Goal: Task Accomplishment & Management: Manage account settings

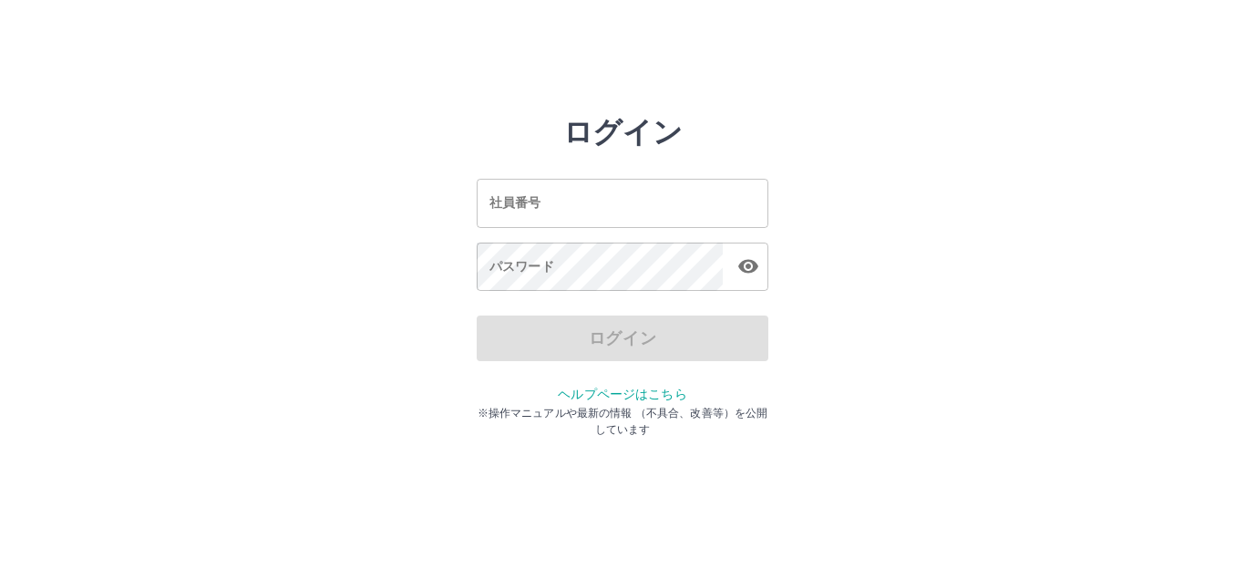
click at [650, 201] on input "社員番号" at bounding box center [623, 203] width 292 height 48
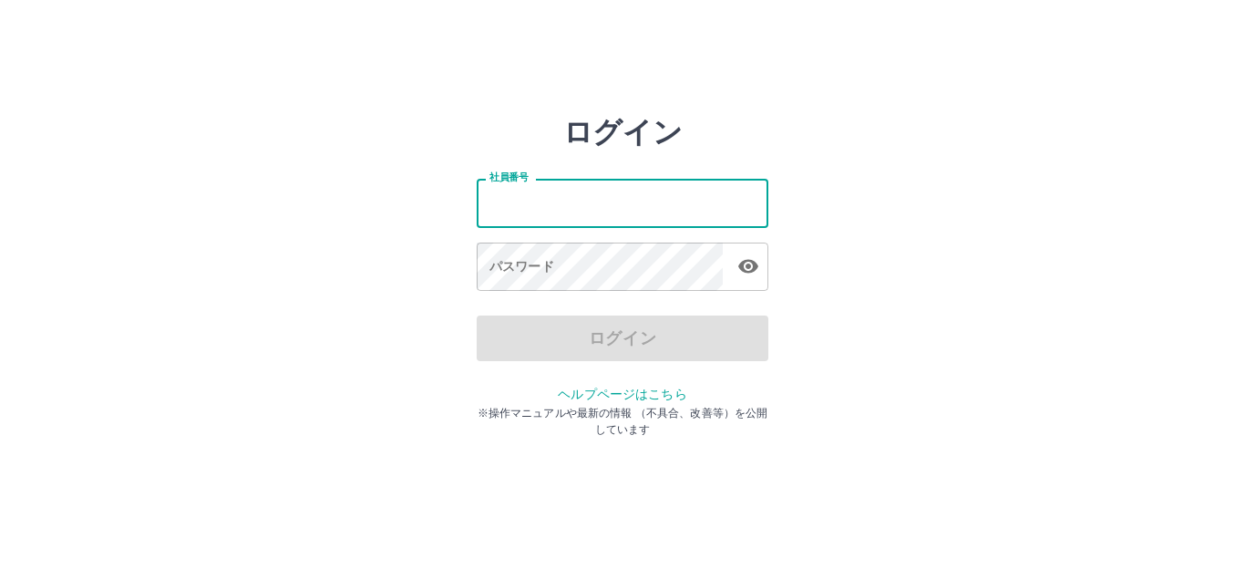
type input "*******"
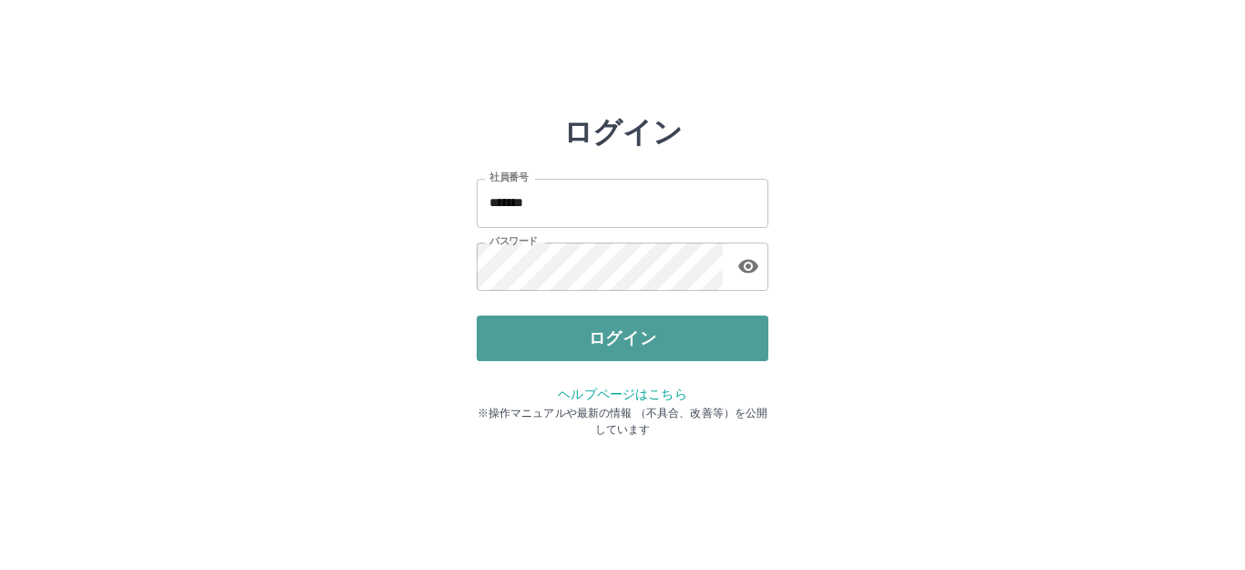
click at [575, 321] on button "ログイン" at bounding box center [623, 338] width 292 height 46
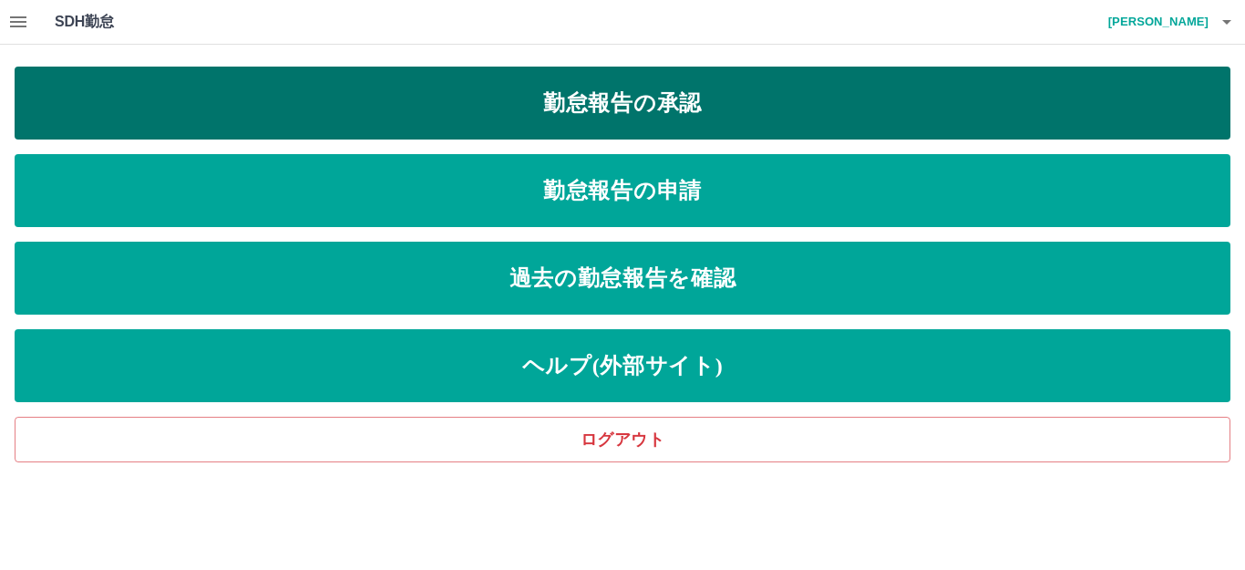
click at [653, 127] on link "勤怠報告の承認" at bounding box center [623, 103] width 1216 height 73
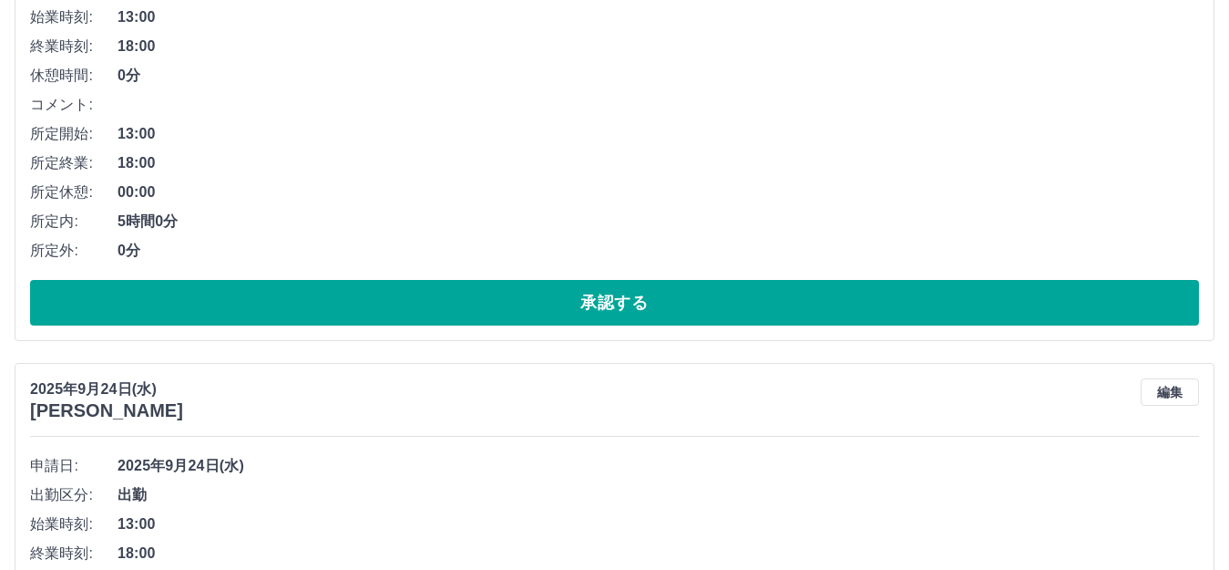
scroll to position [364, 0]
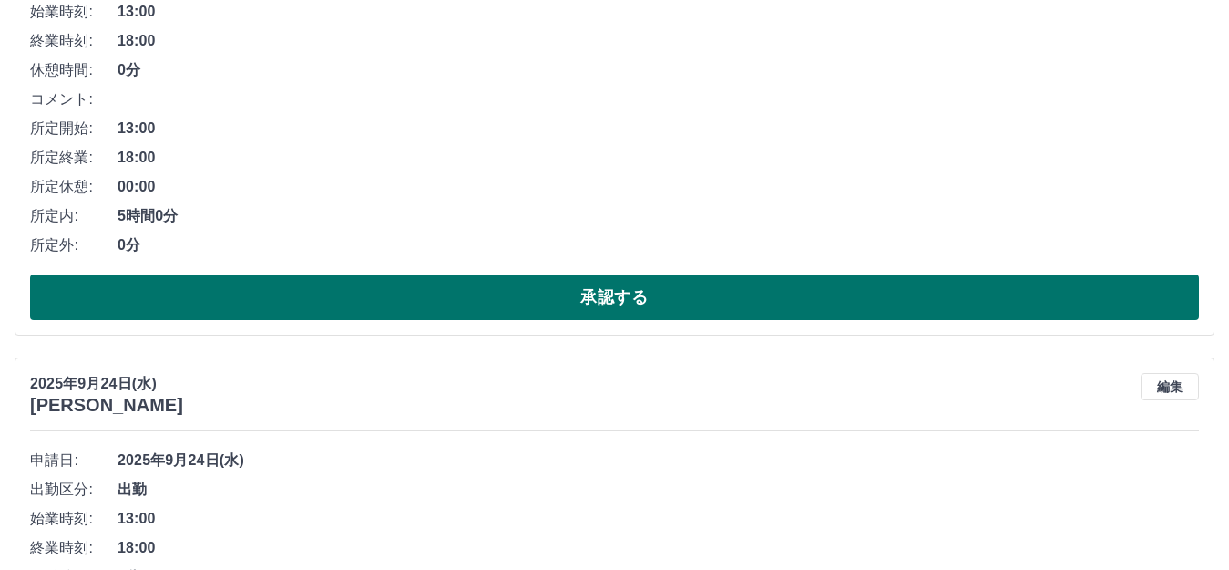
click at [559, 290] on button "承認する" at bounding box center [614, 297] width 1169 height 46
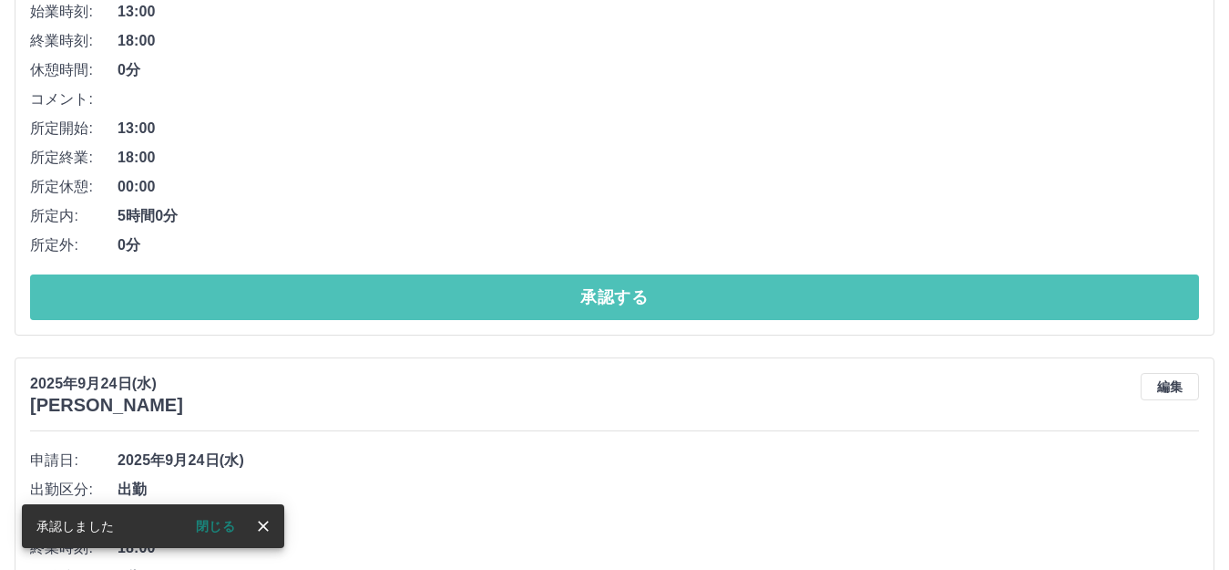
click at [559, 290] on button "承認する" at bounding box center [614, 297] width 1169 height 46
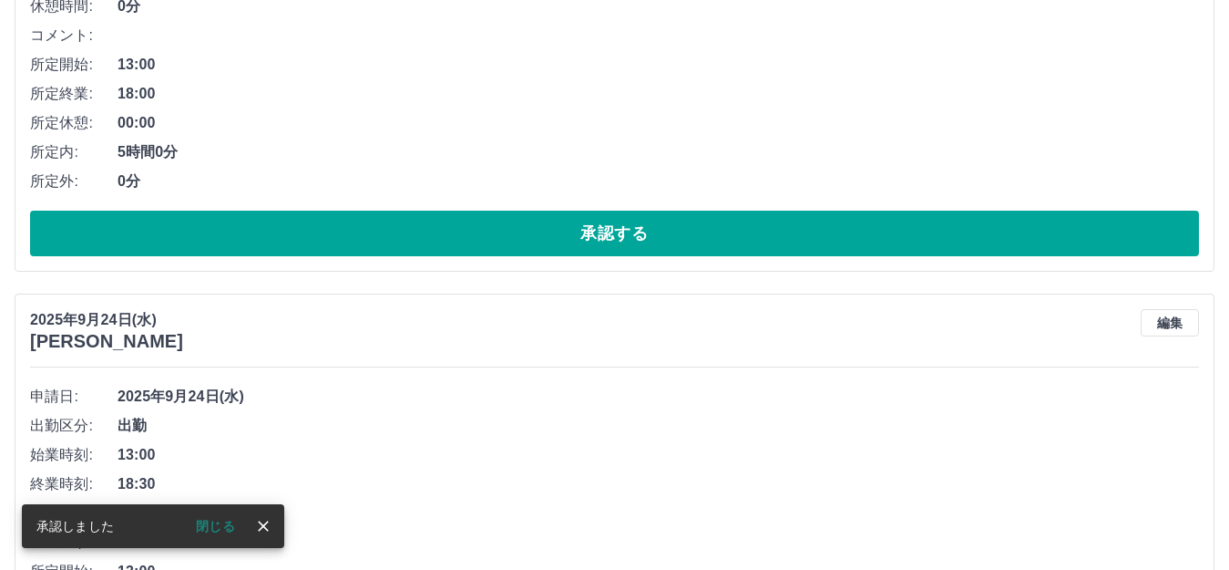
scroll to position [456, 0]
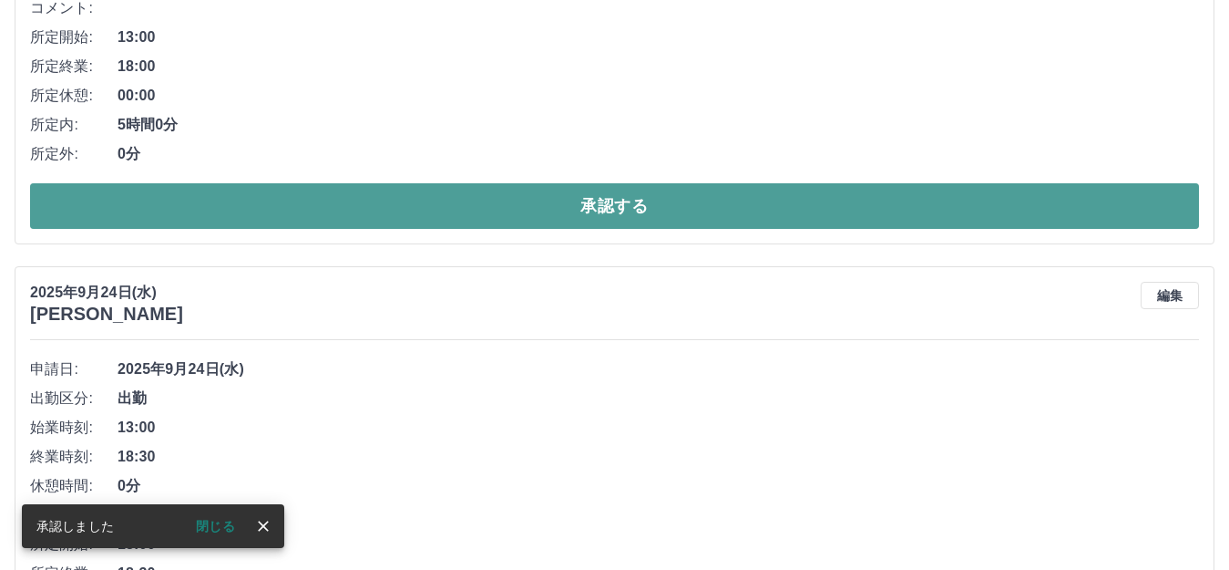
click at [539, 220] on button "承認する" at bounding box center [614, 206] width 1169 height 46
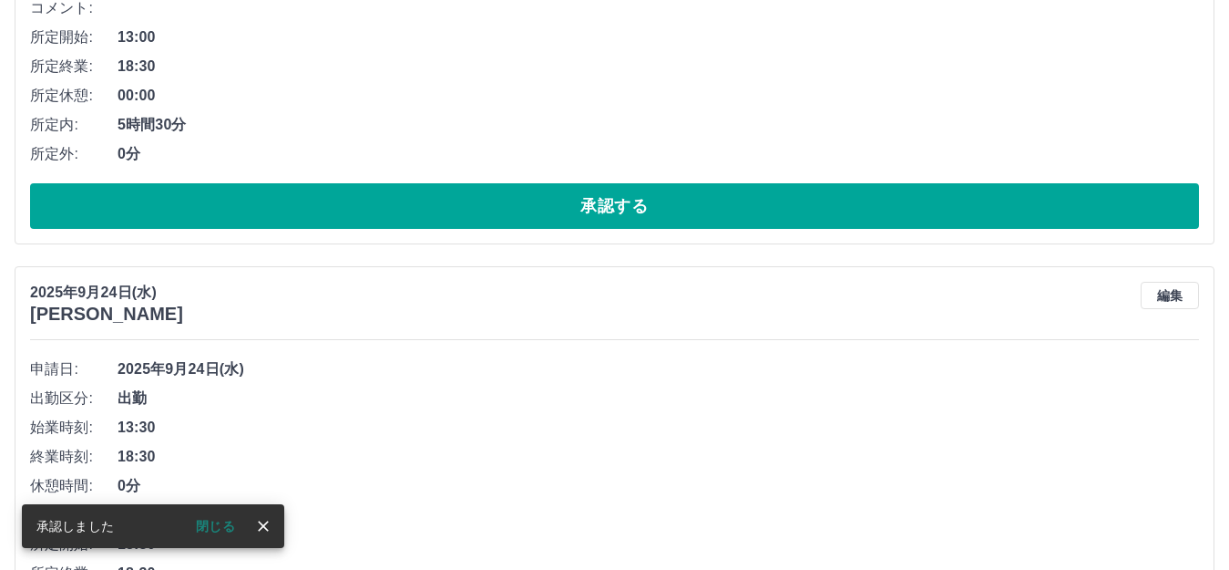
scroll to position [0, 0]
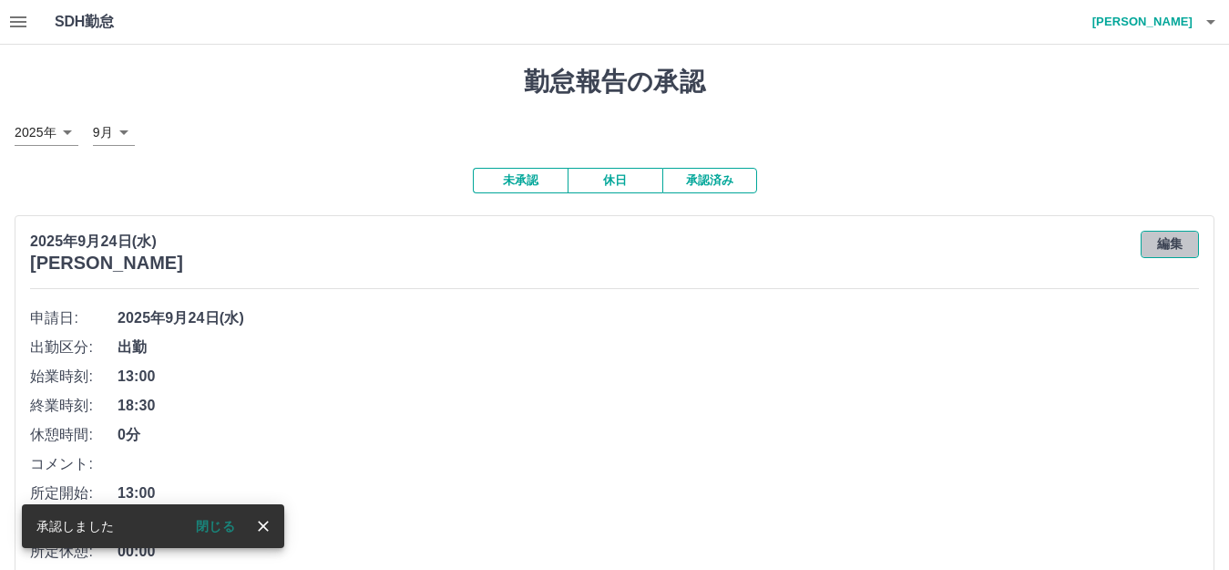
click at [1166, 242] on button "編集" at bounding box center [1170, 244] width 58 height 27
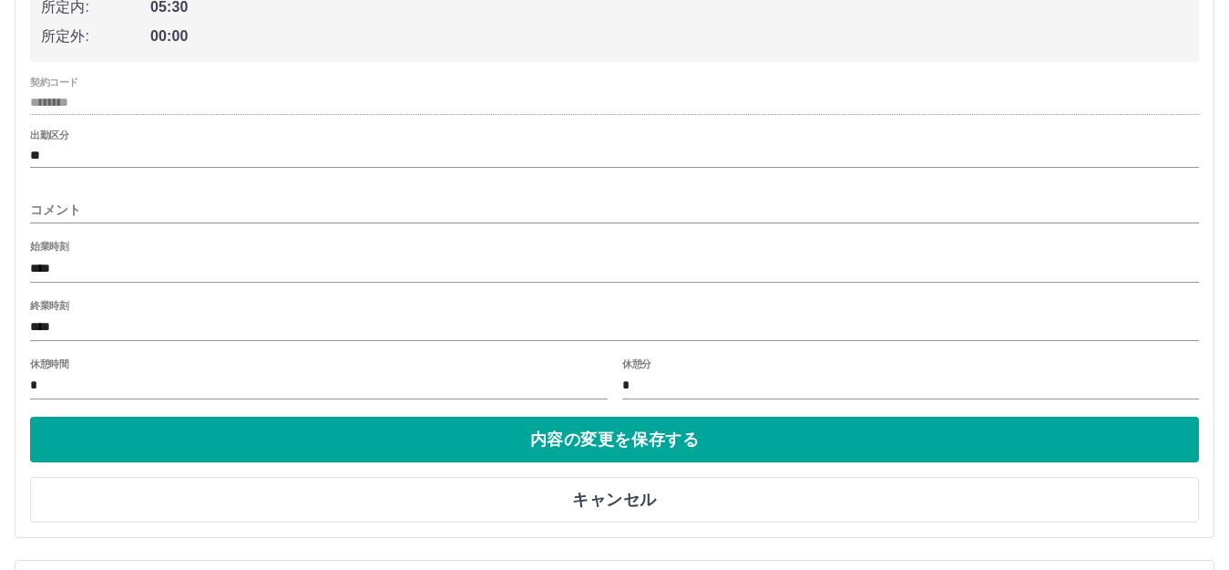
scroll to position [456, 0]
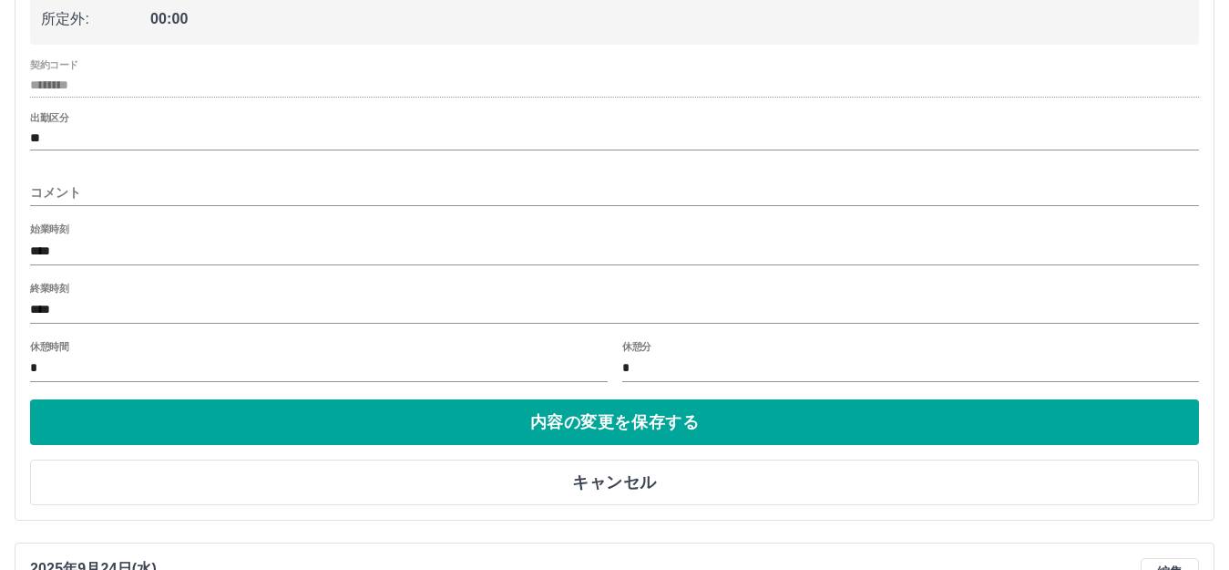
click at [81, 313] on input "****" at bounding box center [614, 310] width 1169 height 26
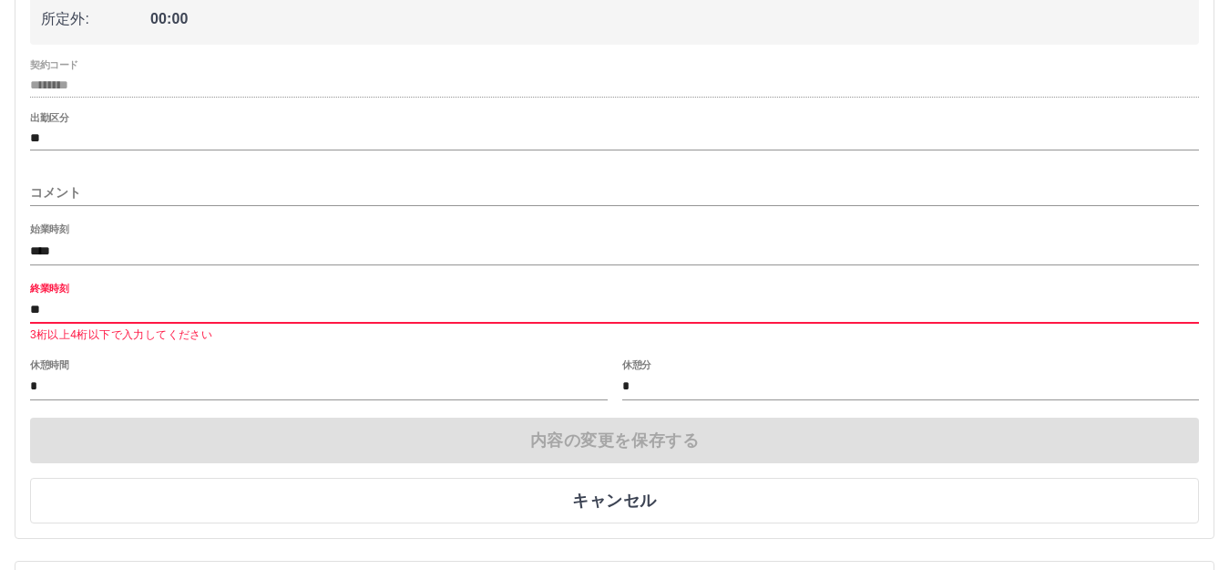
type input "*"
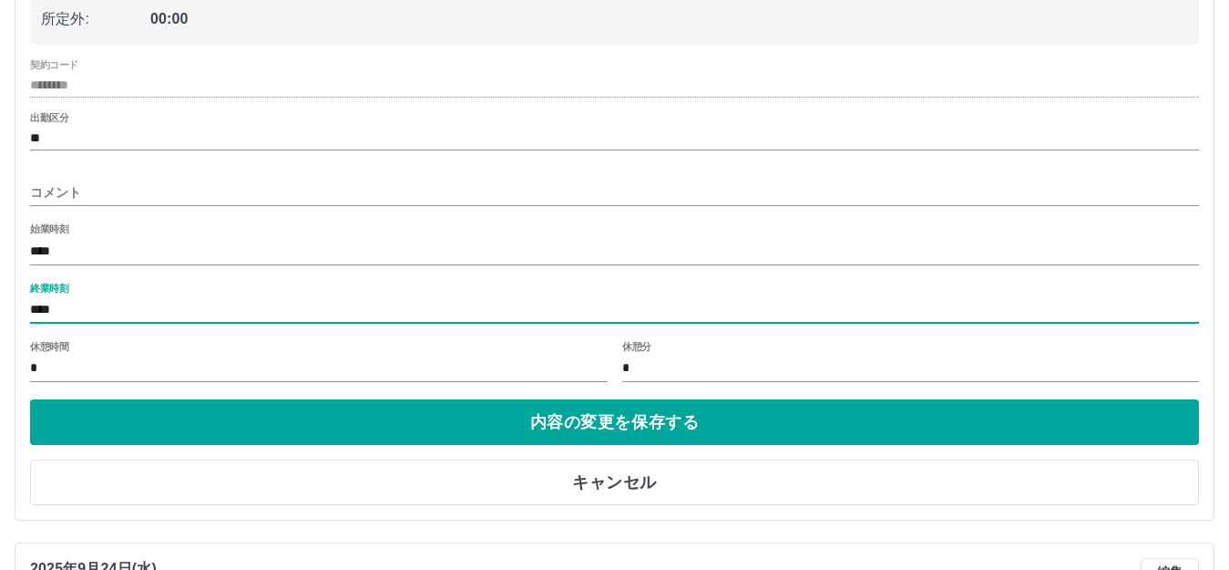
type input "****"
click at [83, 185] on input "コメント" at bounding box center [614, 193] width 1169 height 26
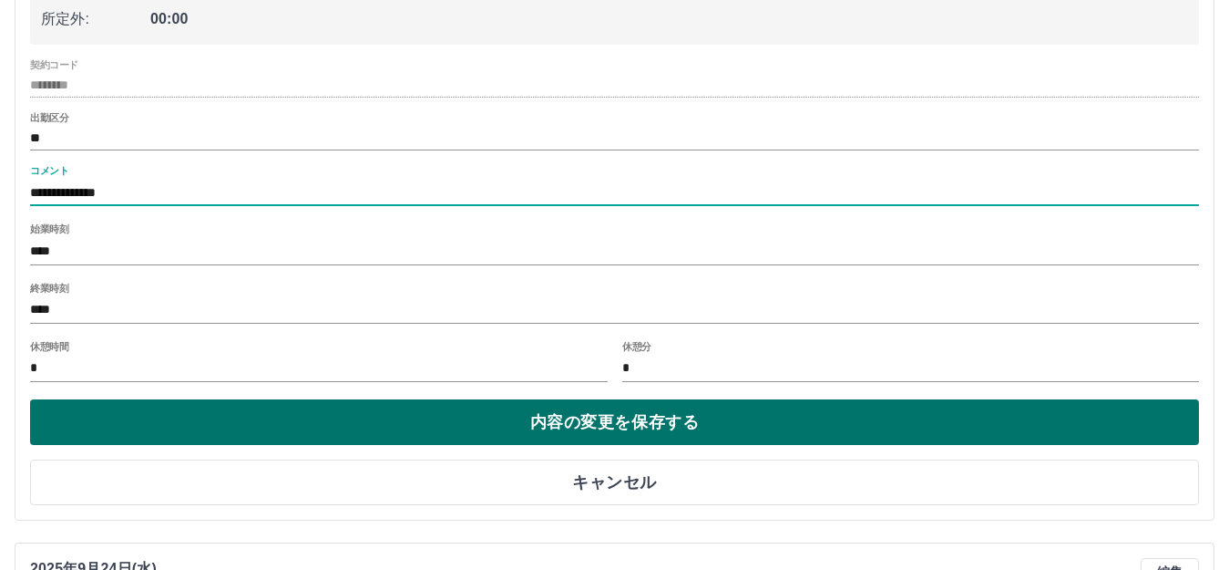
type input "**********"
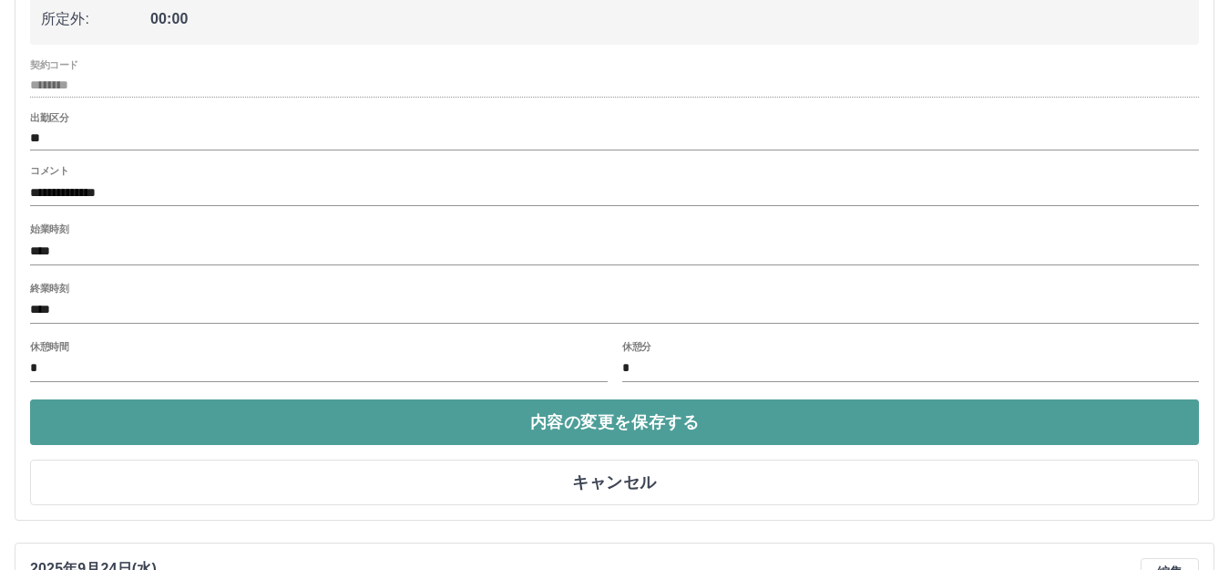
click at [633, 435] on button "内容の変更を保存する" at bounding box center [614, 422] width 1169 height 46
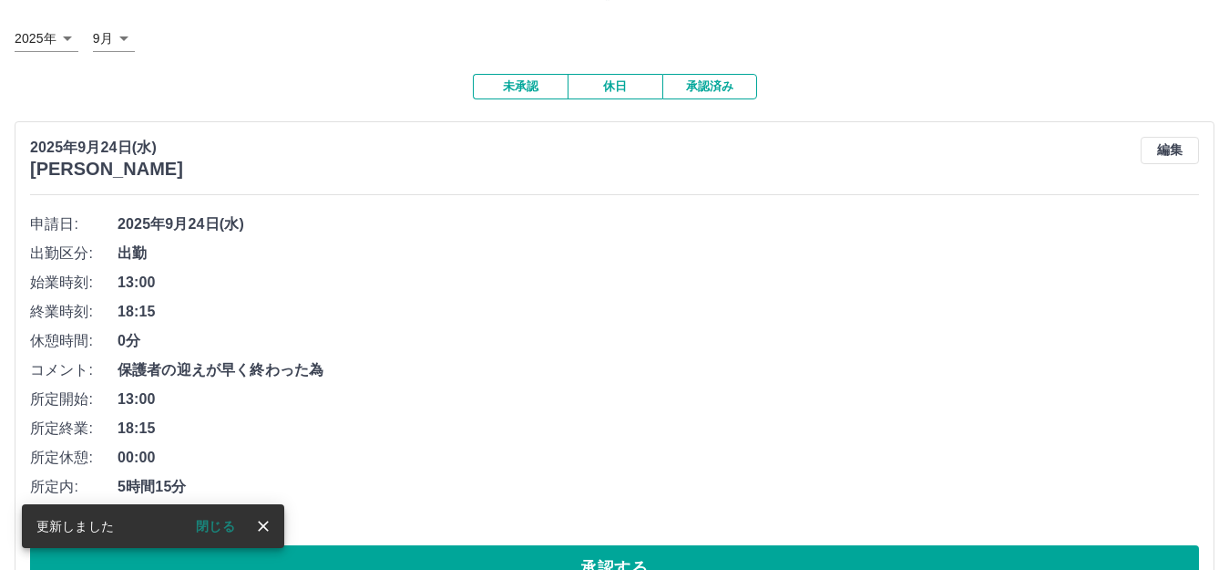
scroll to position [273, 0]
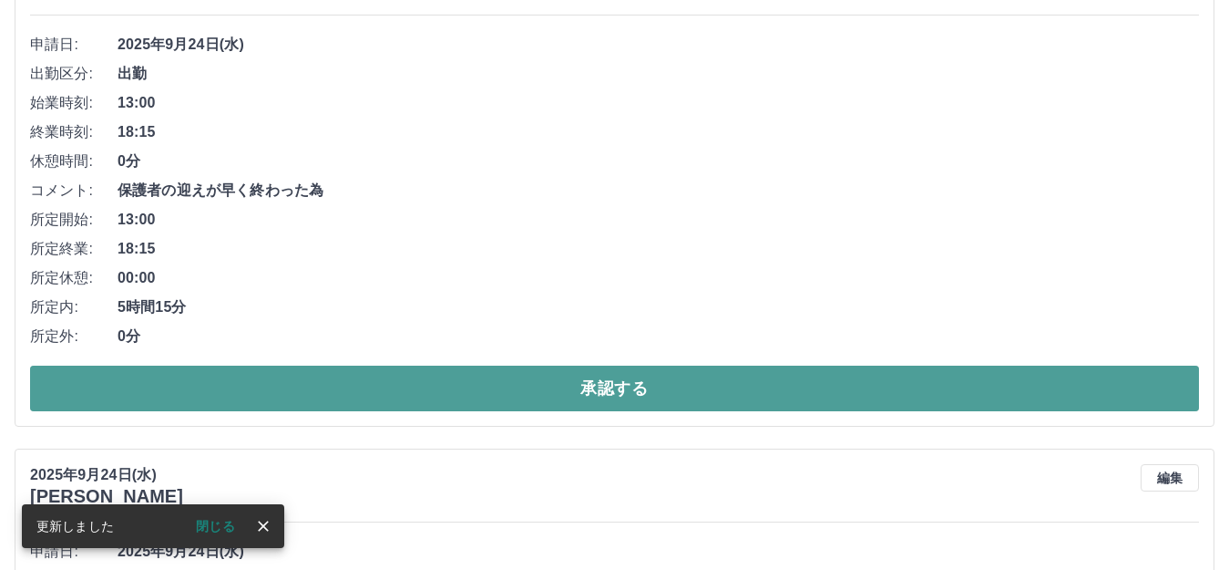
click at [733, 381] on button "承認する" at bounding box center [614, 388] width 1169 height 46
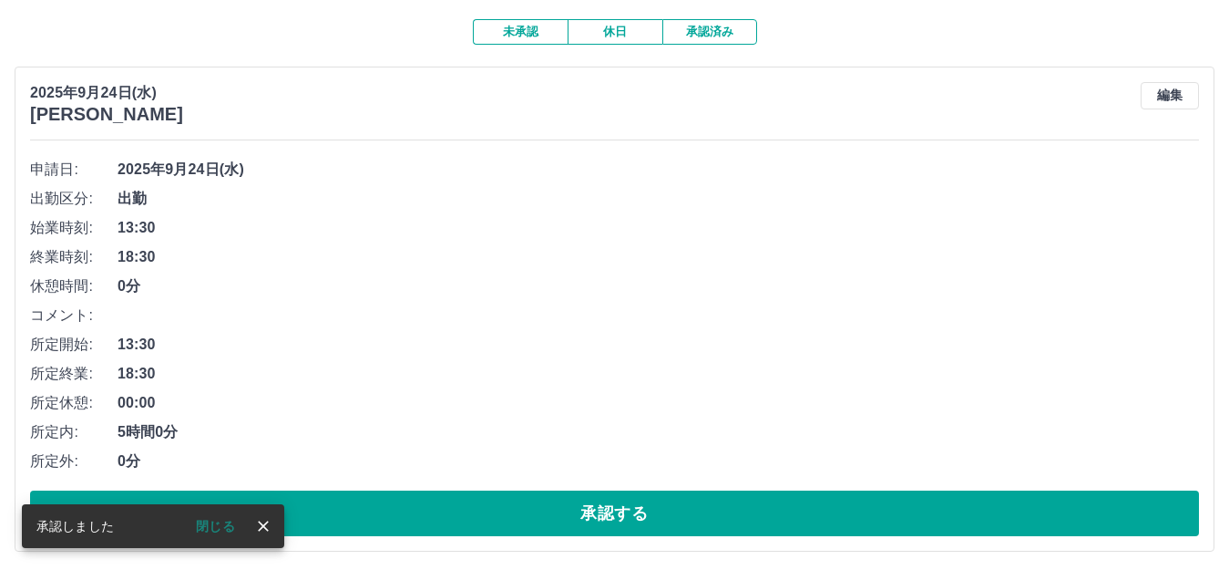
scroll to position [0, 0]
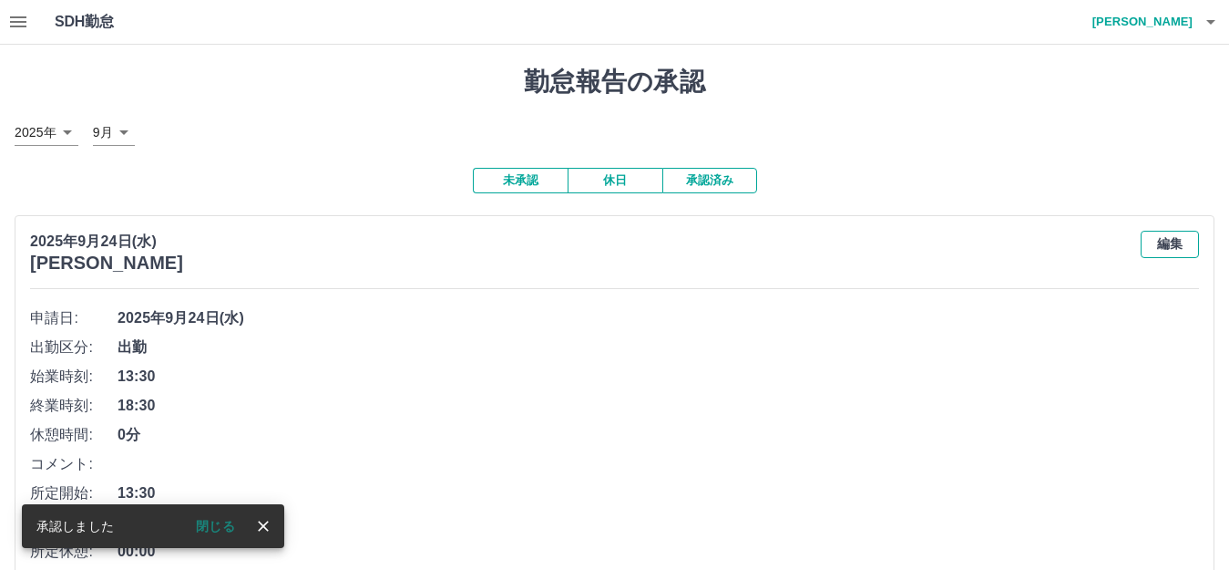
click at [1175, 250] on button "編集" at bounding box center [1170, 244] width 58 height 27
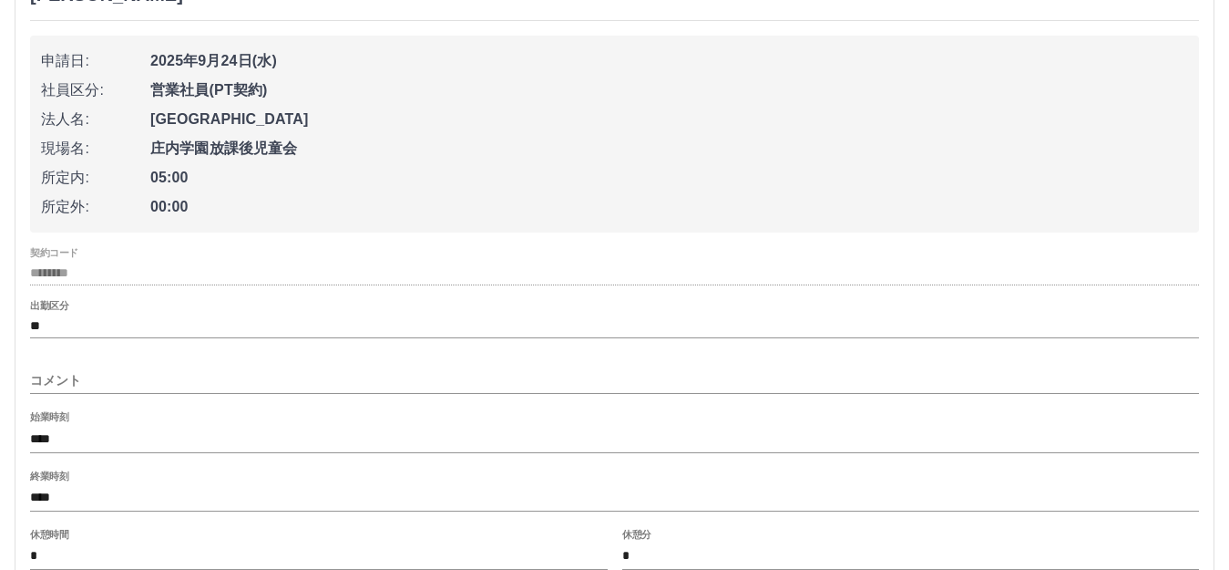
scroll to position [273, 0]
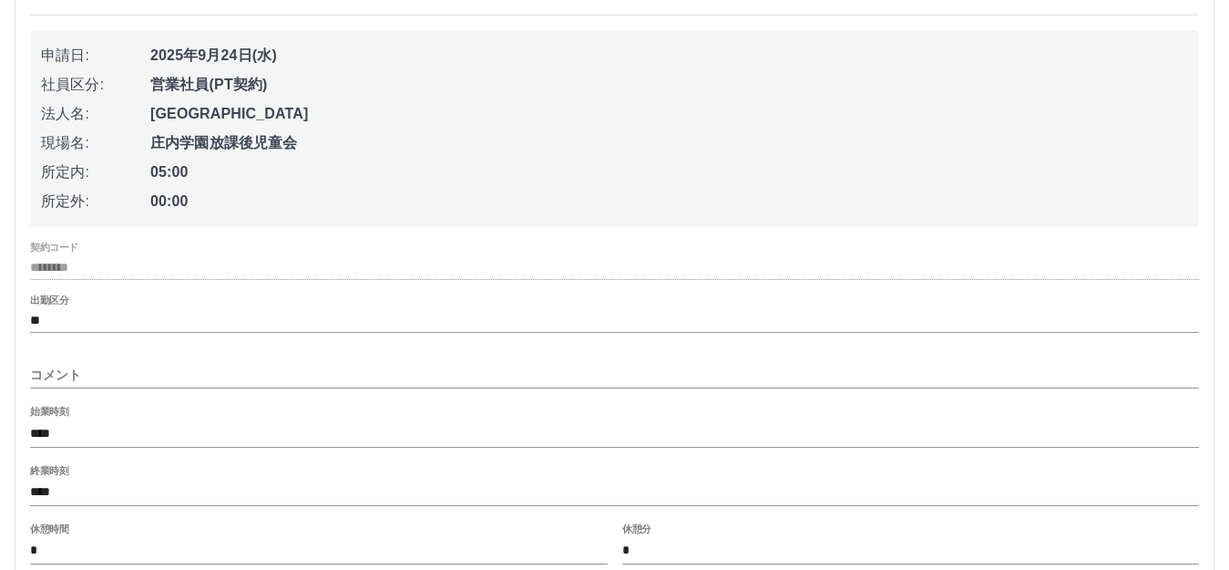
click at [49, 359] on div "コメント" at bounding box center [614, 369] width 1169 height 44
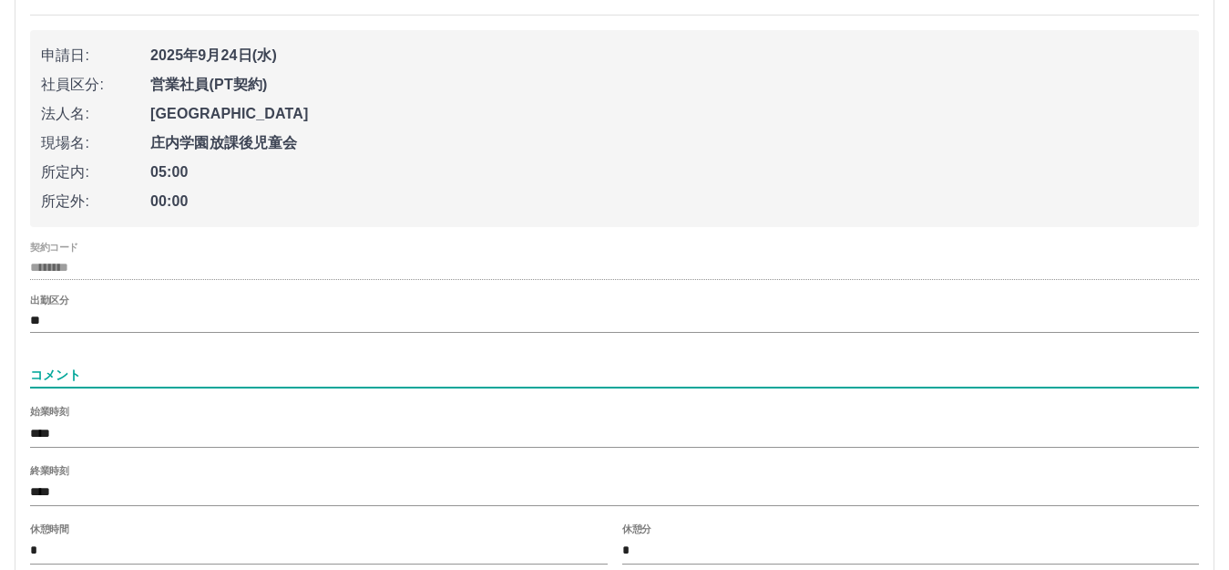
click at [52, 366] on input "コメント" at bounding box center [614, 375] width 1169 height 26
type input "**********"
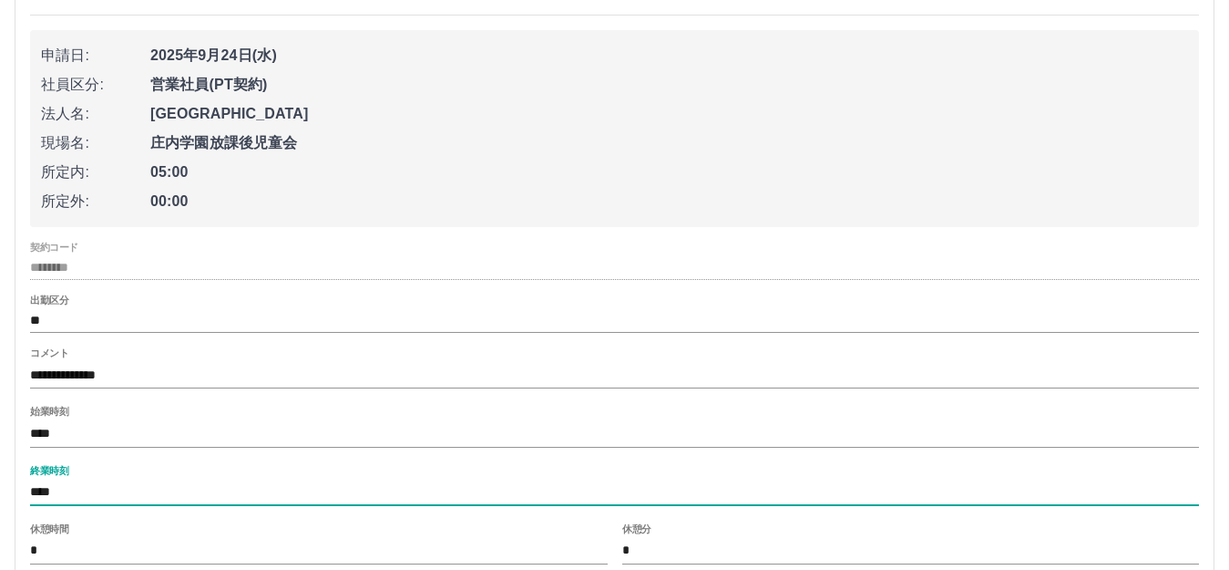
click at [87, 491] on input "****" at bounding box center [614, 492] width 1169 height 26
type input "****"
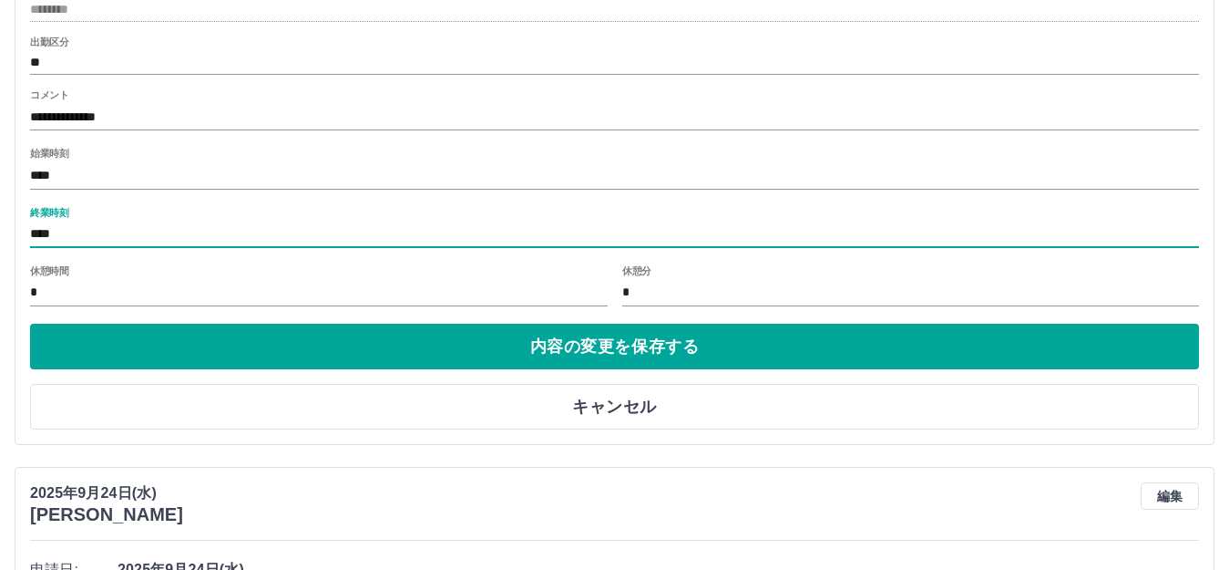
scroll to position [547, 0]
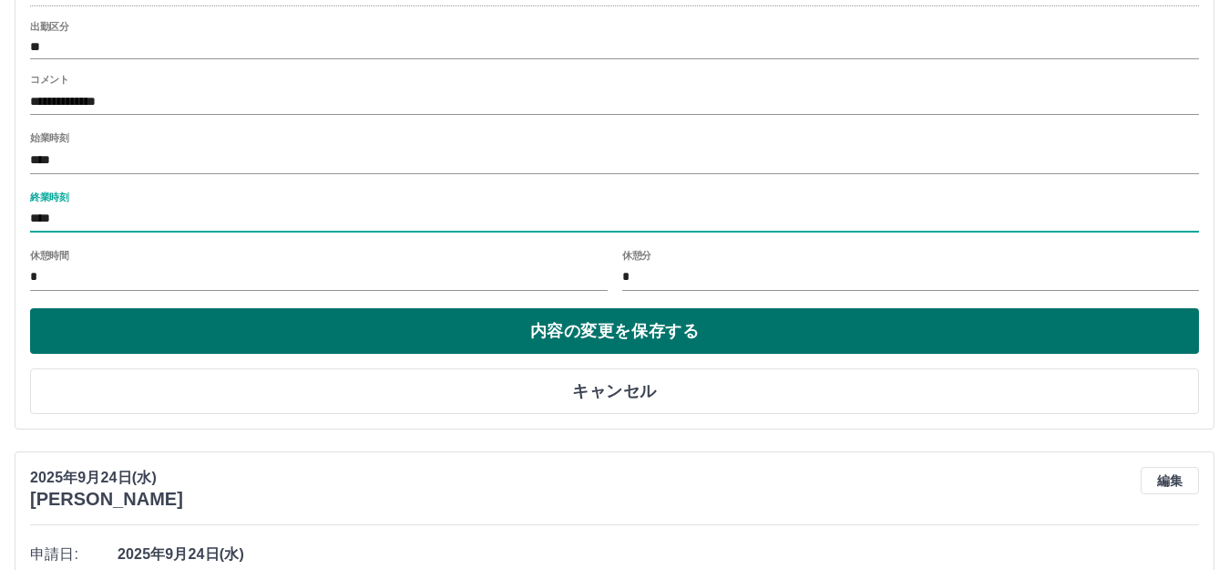
click at [300, 322] on button "内容の変更を保存する" at bounding box center [614, 331] width 1169 height 46
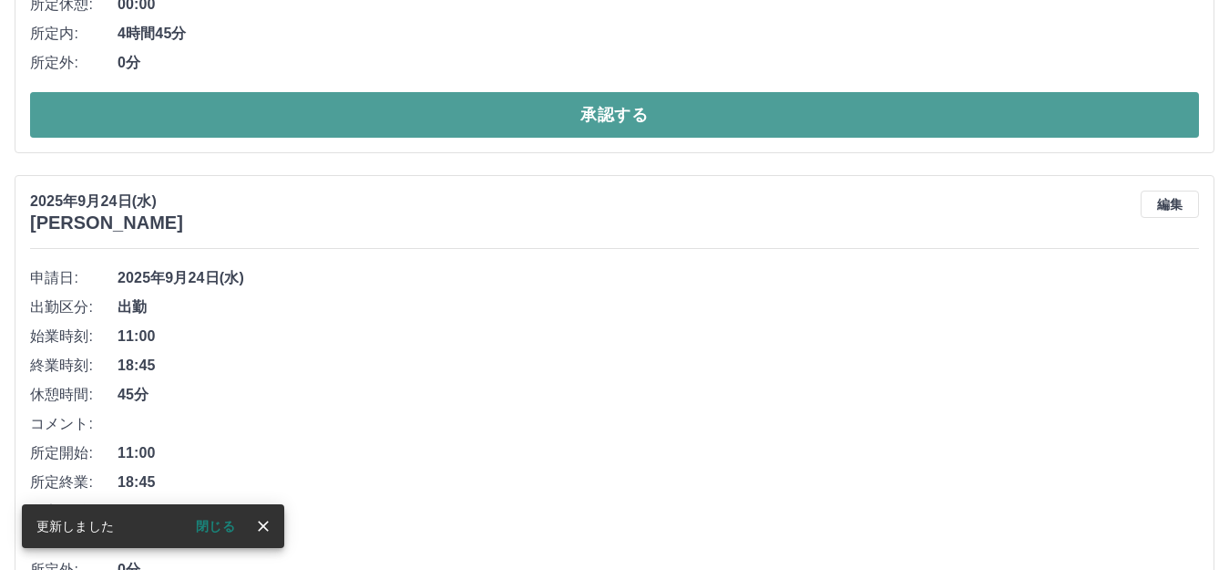
click at [391, 113] on button "承認する" at bounding box center [614, 115] width 1169 height 46
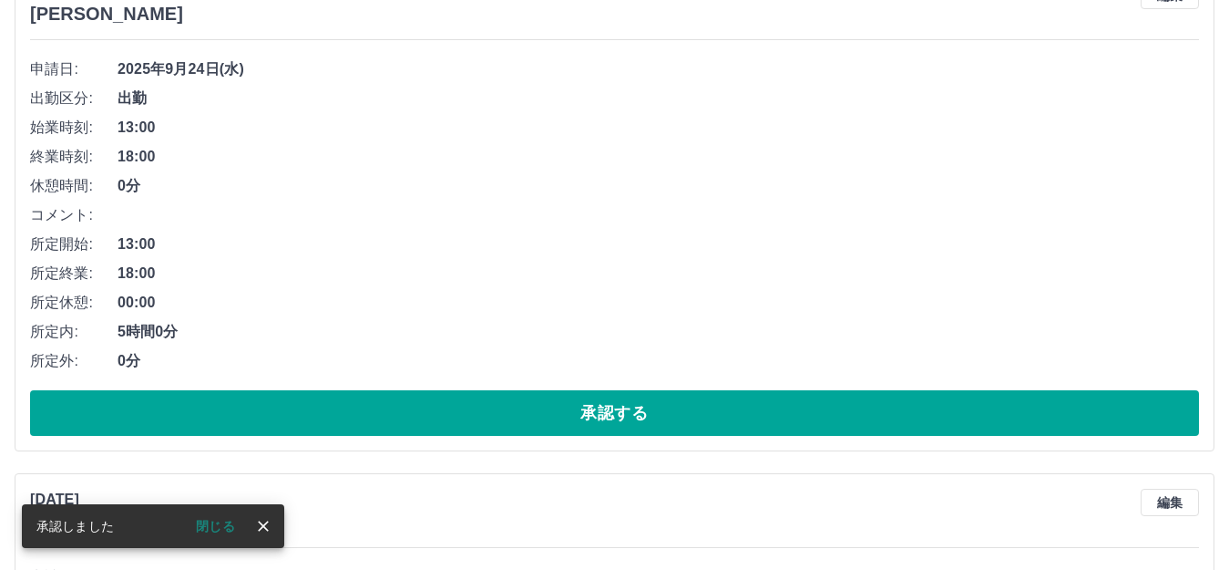
scroll to position [769, 0]
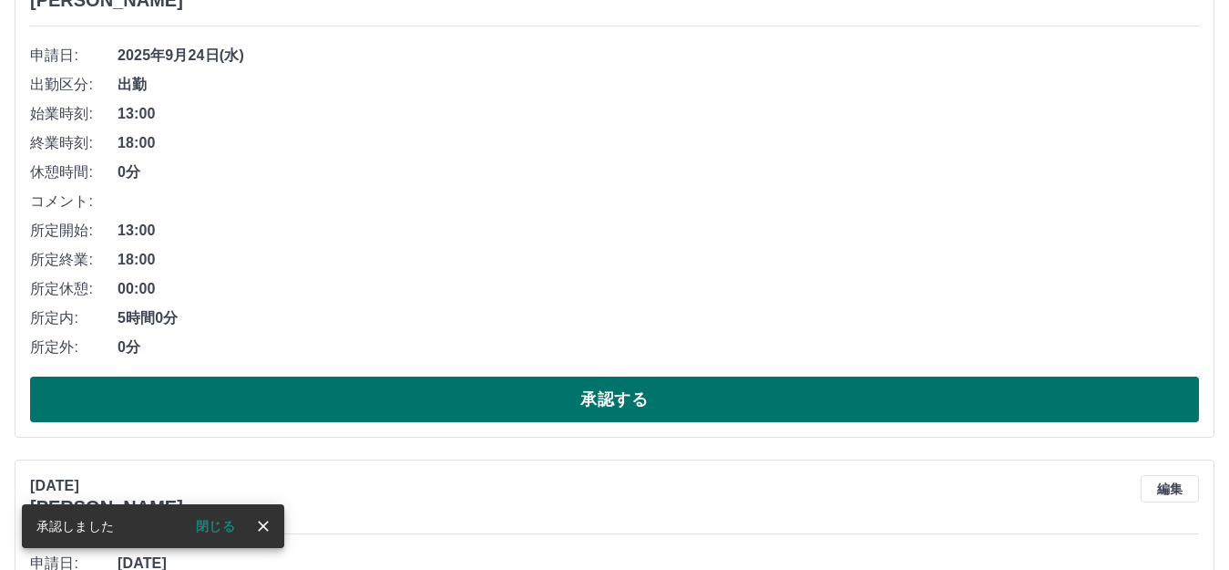
click at [429, 395] on button "承認する" at bounding box center [614, 399] width 1169 height 46
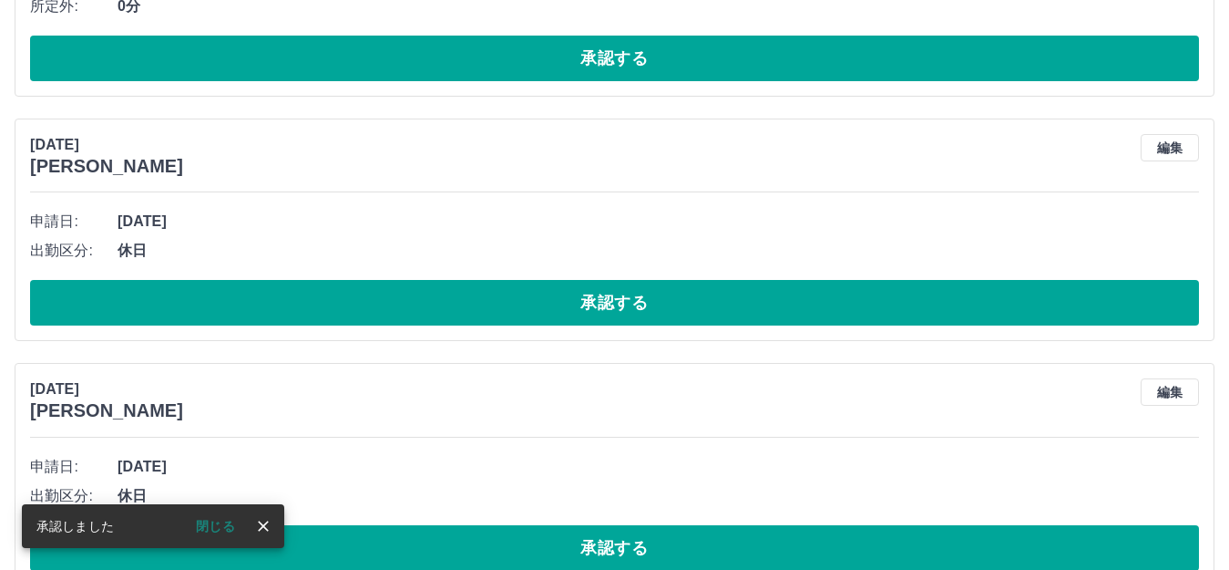
scroll to position [614, 0]
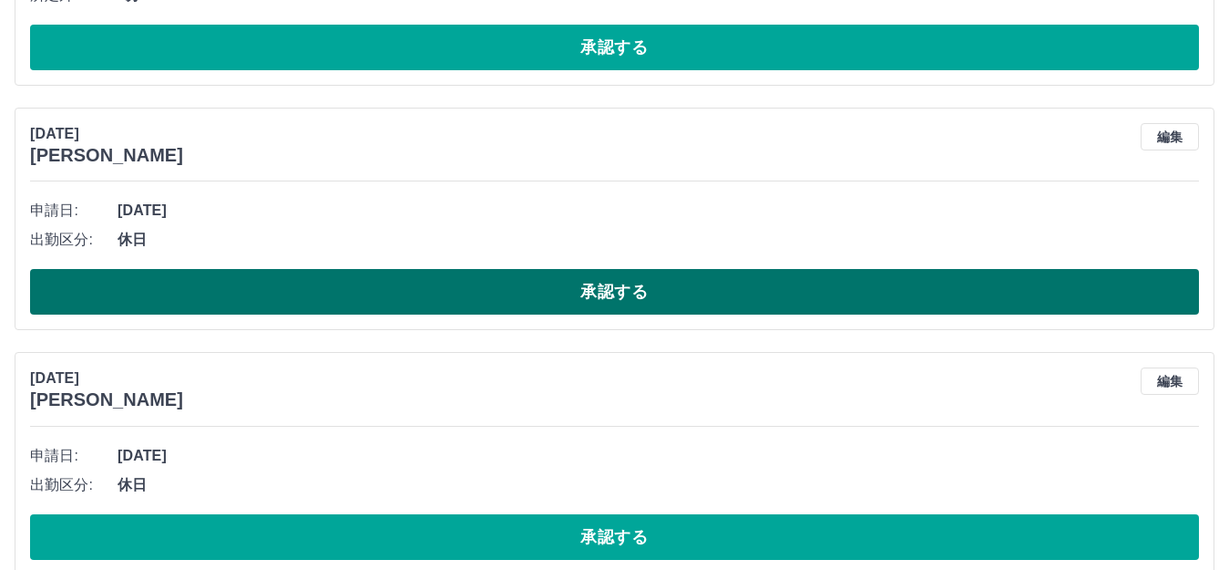
click at [440, 296] on button "承認する" at bounding box center [614, 292] width 1169 height 46
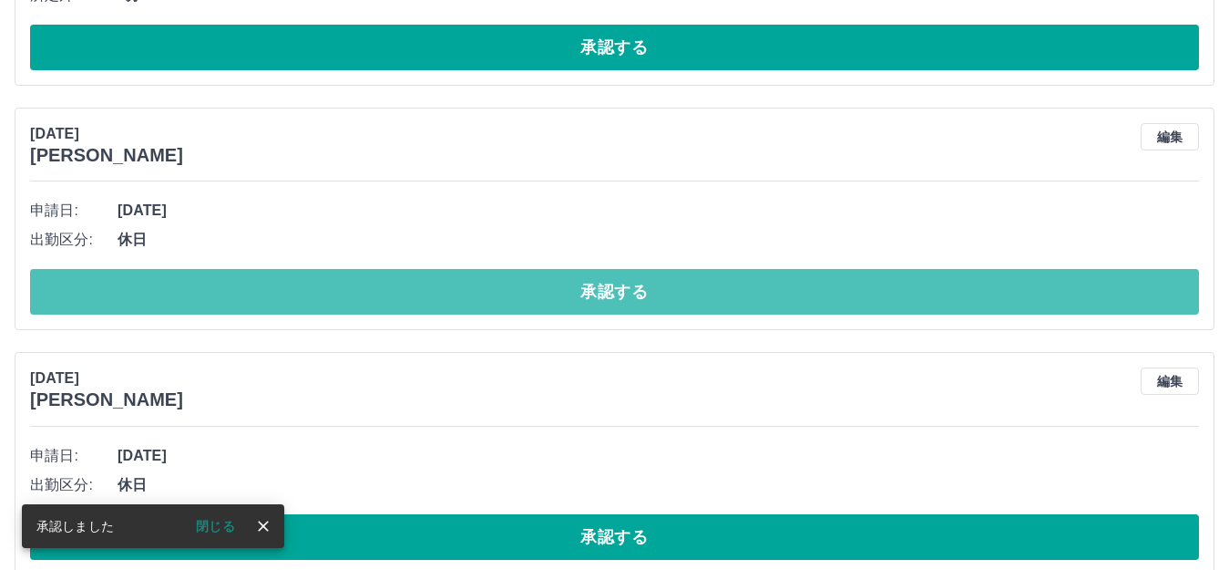
click at [440, 296] on button "承認する" at bounding box center [614, 292] width 1169 height 46
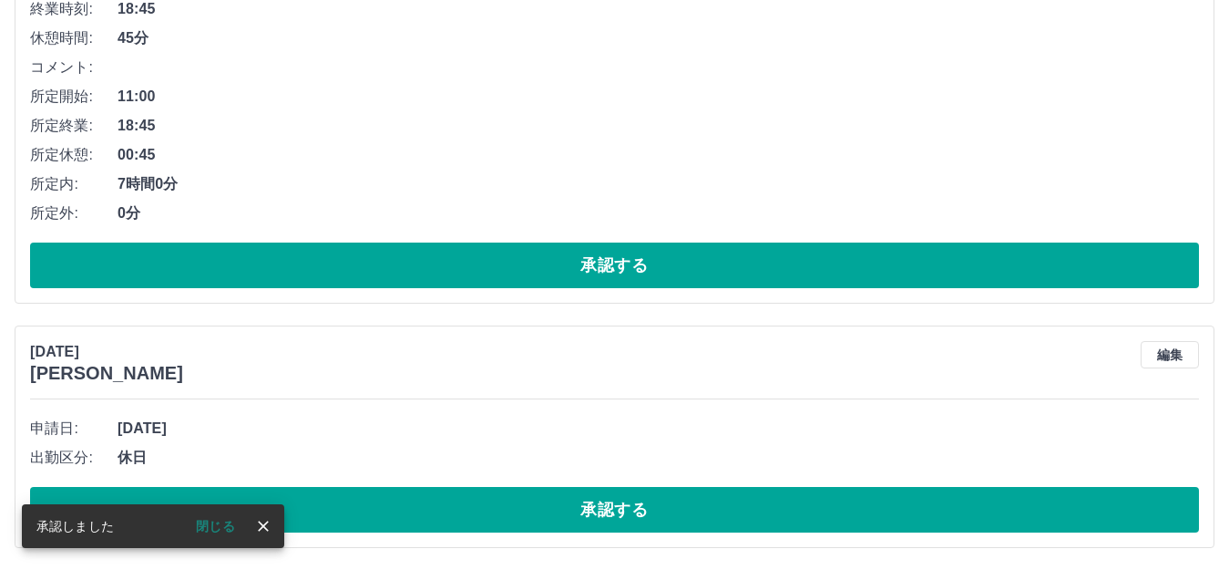
scroll to position [398, 0]
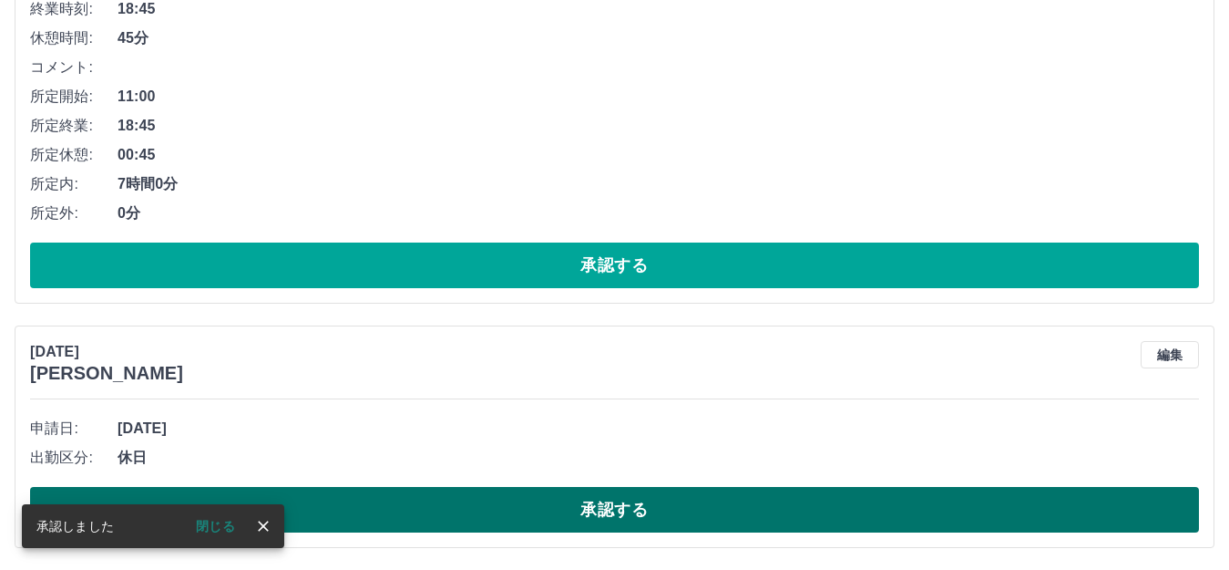
click at [424, 501] on button "承認する" at bounding box center [614, 510] width 1169 height 46
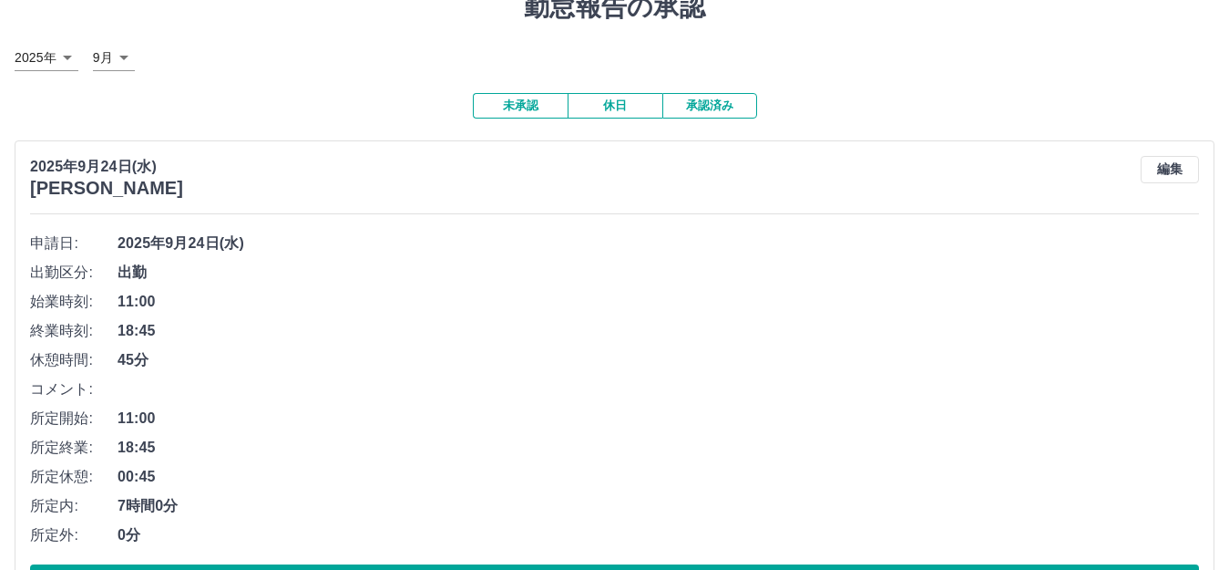
scroll to position [154, 0]
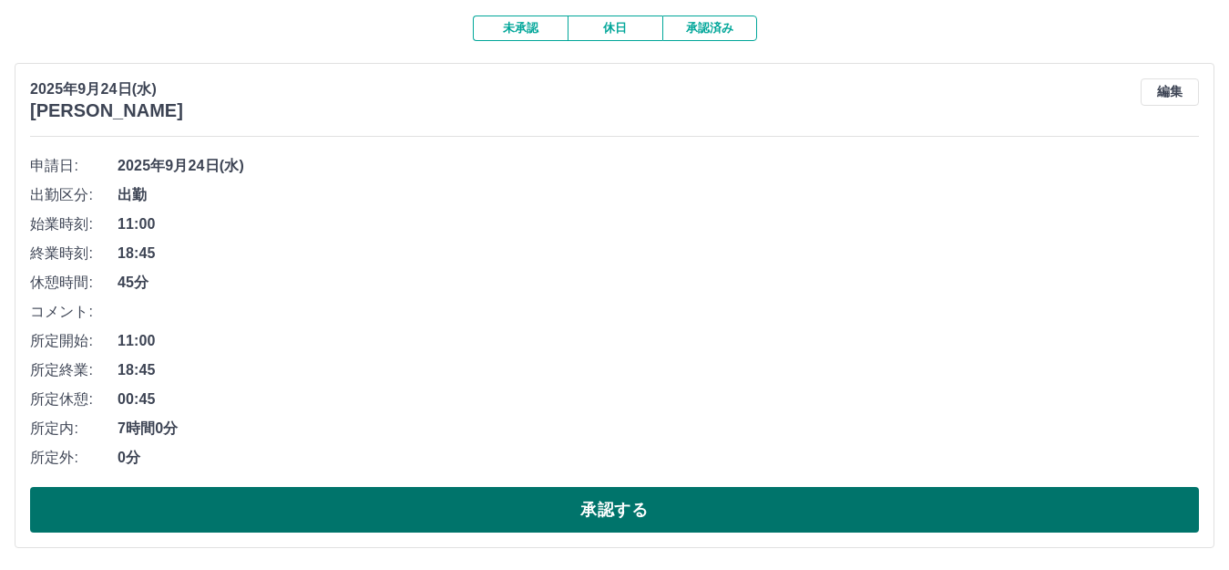
click at [366, 503] on button "承認する" at bounding box center [614, 510] width 1169 height 46
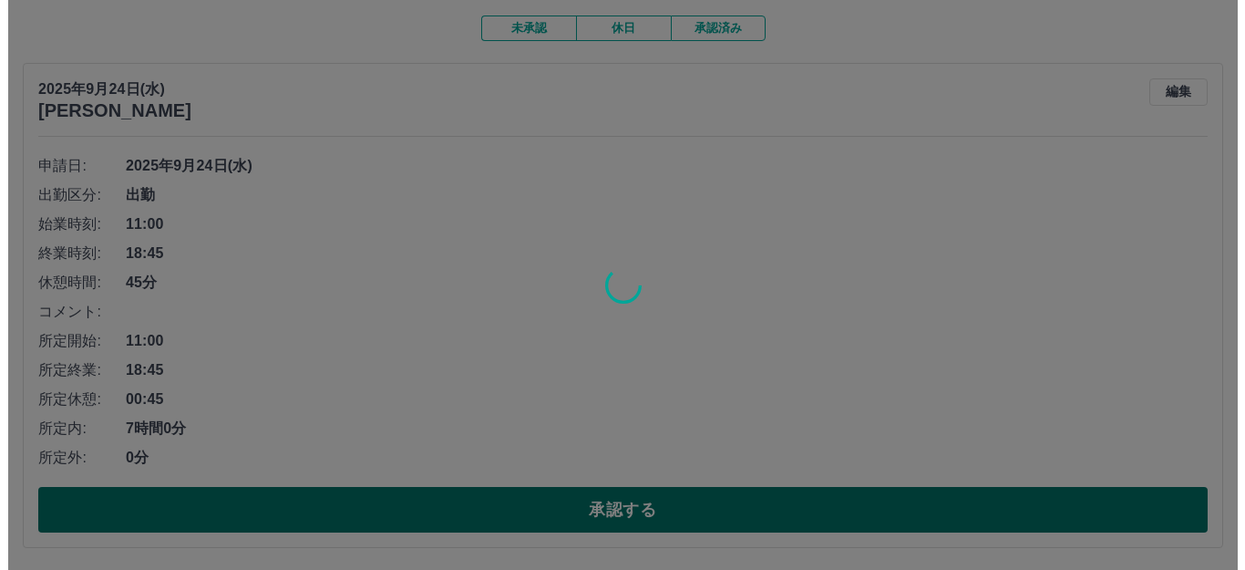
scroll to position [0, 0]
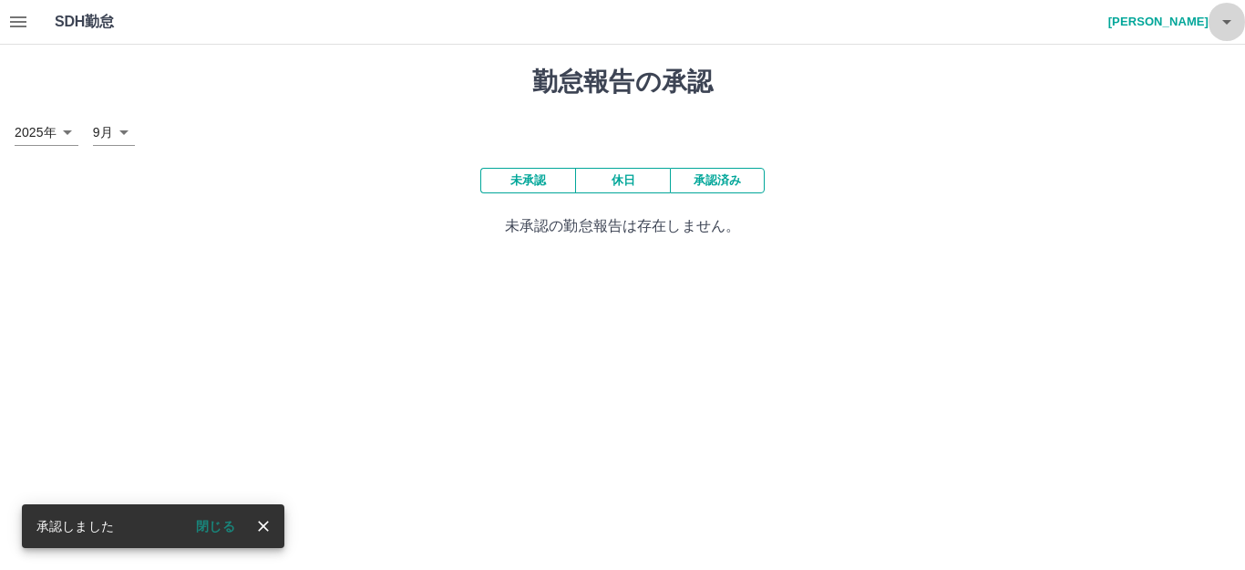
click at [1229, 20] on icon "button" at bounding box center [1226, 22] width 9 height 5
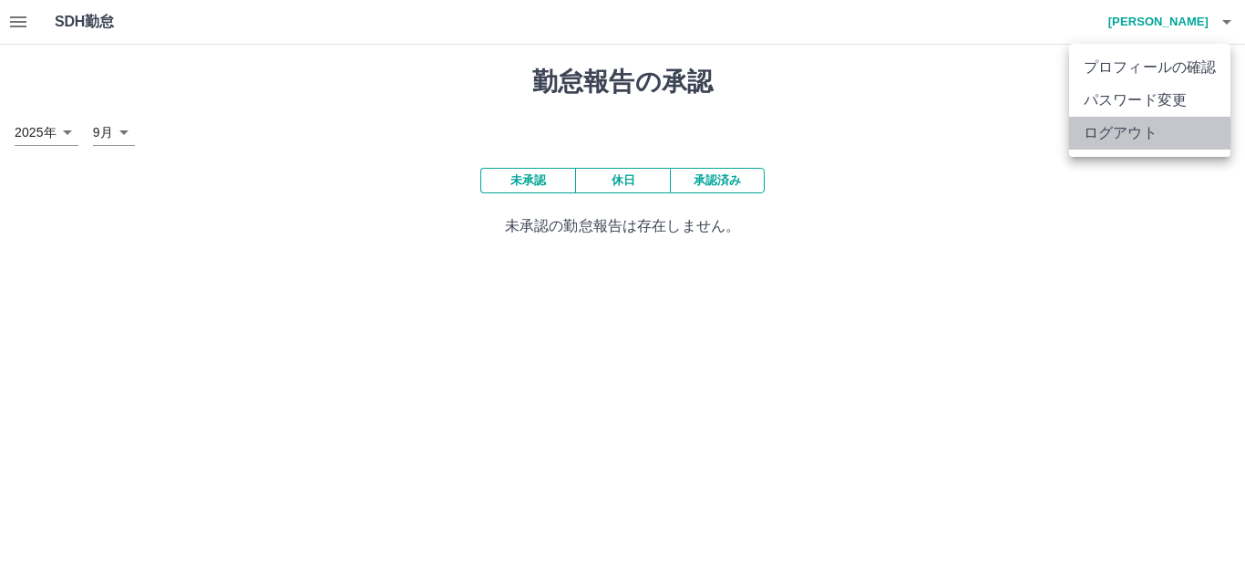
click at [1189, 137] on li "ログアウト" at bounding box center [1149, 133] width 161 height 33
